Goal: Use online tool/utility: Utilize a website feature to perform a specific function

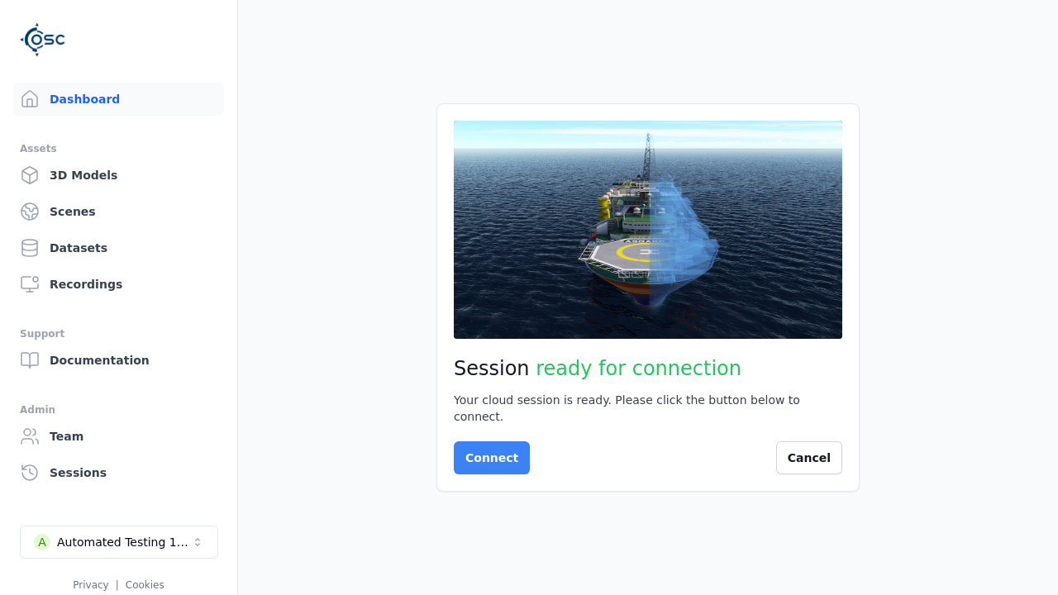
click at [487, 450] on button "Connect" at bounding box center [492, 458] width 76 height 33
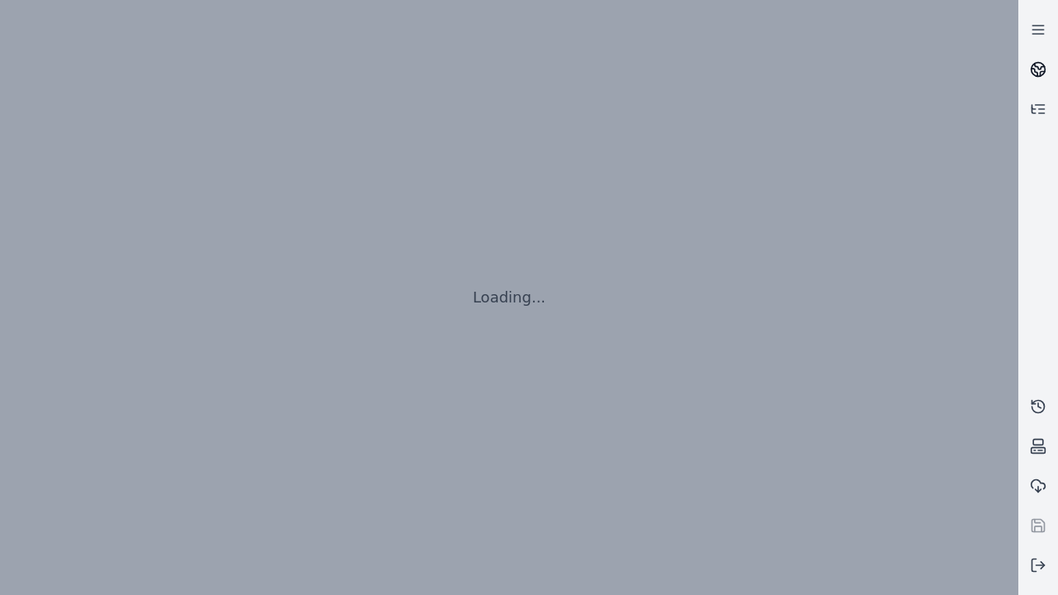
click at [1038, 69] on icon at bounding box center [1040, 67] width 10 height 6
